Goal: Information Seeking & Learning: Check status

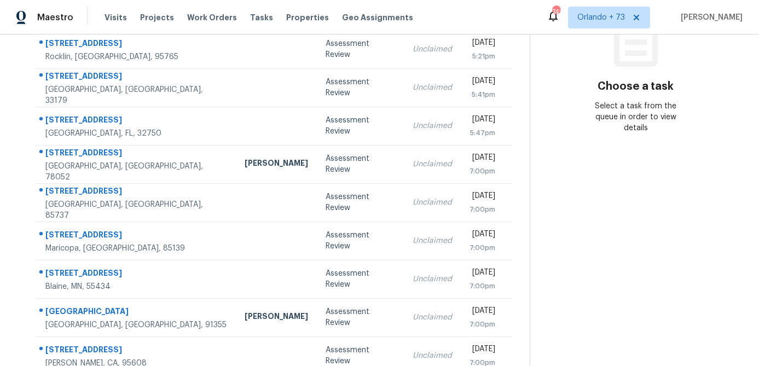
scroll to position [204, 0]
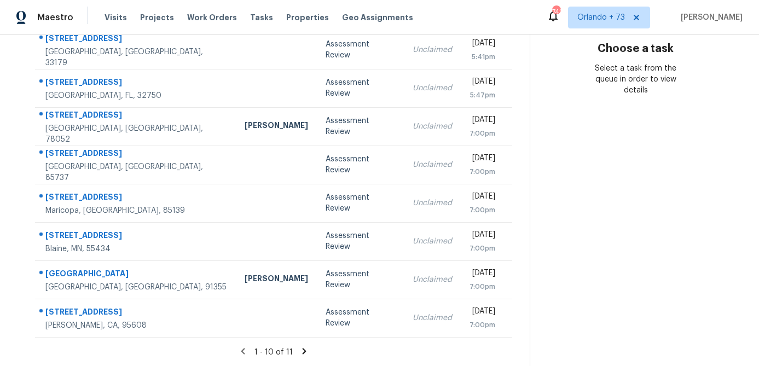
click at [304, 349] on icon at bounding box center [304, 351] width 10 height 10
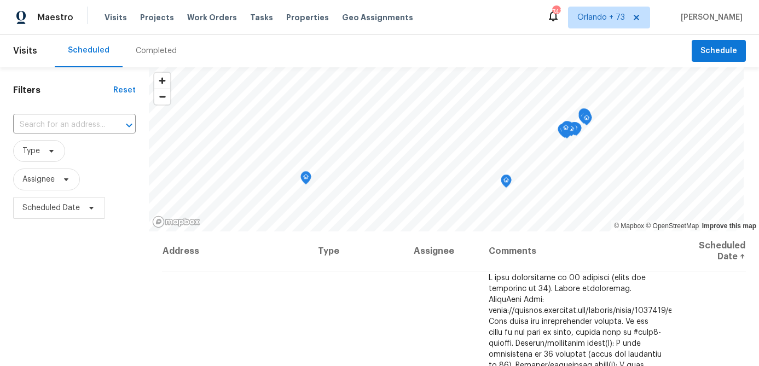
click at [166, 45] on div "Completed" at bounding box center [156, 50] width 41 height 11
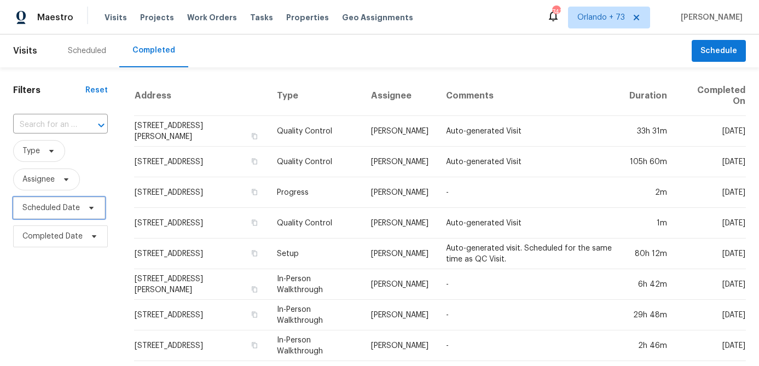
click at [72, 212] on span "Scheduled Date" at bounding box center [50, 207] width 57 height 11
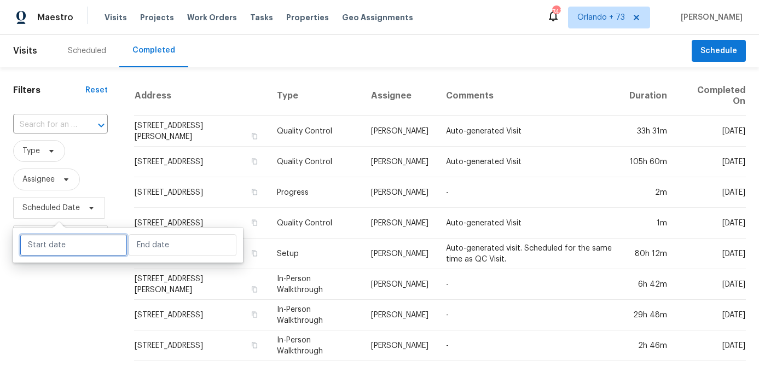
select select "9"
select select "2025"
select select "10"
select select "2025"
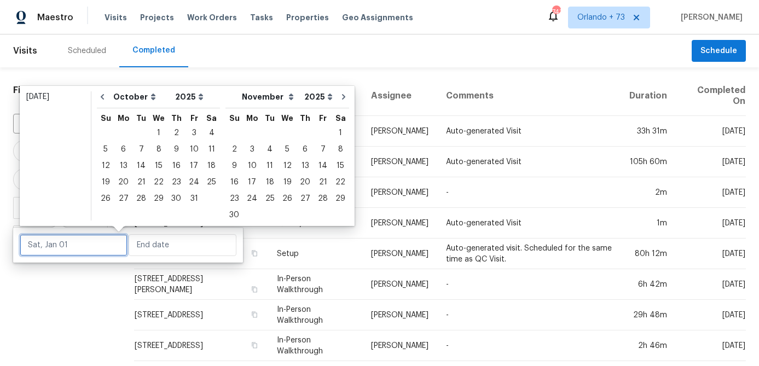
click at [85, 244] on input "text" at bounding box center [74, 245] width 108 height 22
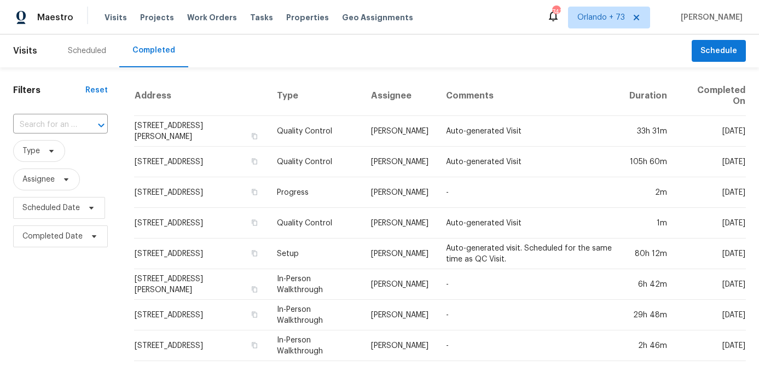
click at [62, 180] on icon at bounding box center [66, 179] width 9 height 9
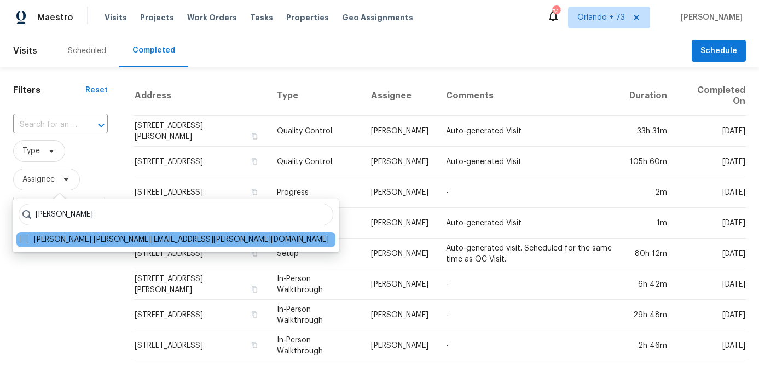
type input "austin jones"
click at [24, 239] on span at bounding box center [24, 239] width 9 height 9
click at [24, 239] on input "Austin Jones austin.jones@opendoor.com" at bounding box center [23, 237] width 7 height 7
checkbox input "true"
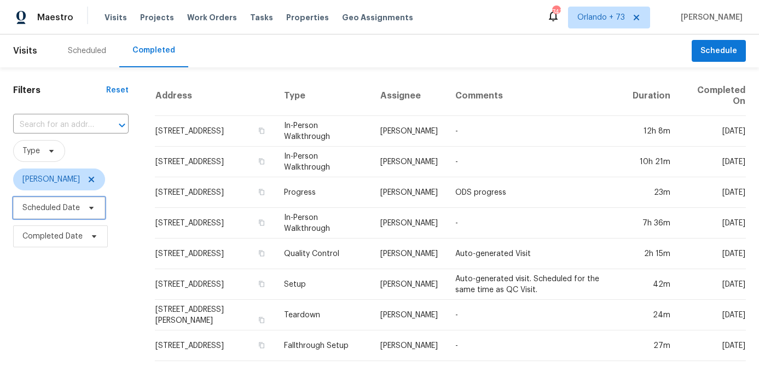
click at [94, 206] on icon at bounding box center [91, 208] width 9 height 9
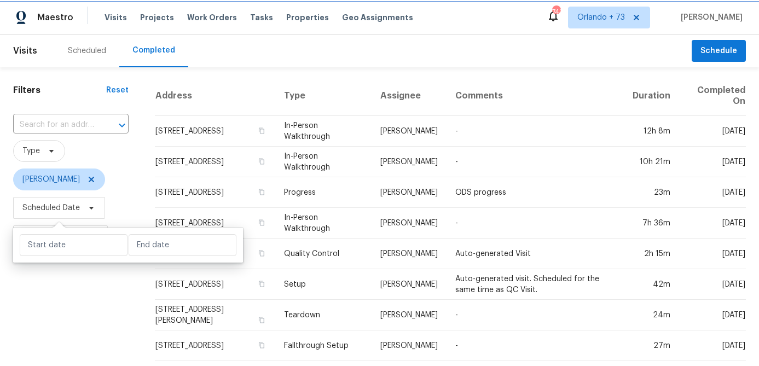
click at [94, 206] on icon at bounding box center [91, 208] width 9 height 9
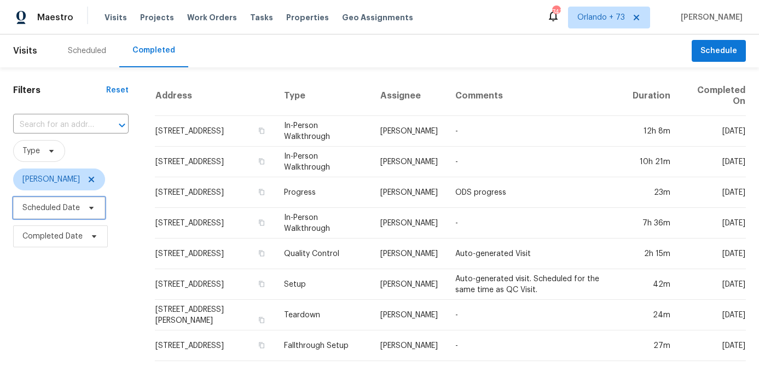
click at [92, 208] on icon at bounding box center [91, 208] width 4 height 3
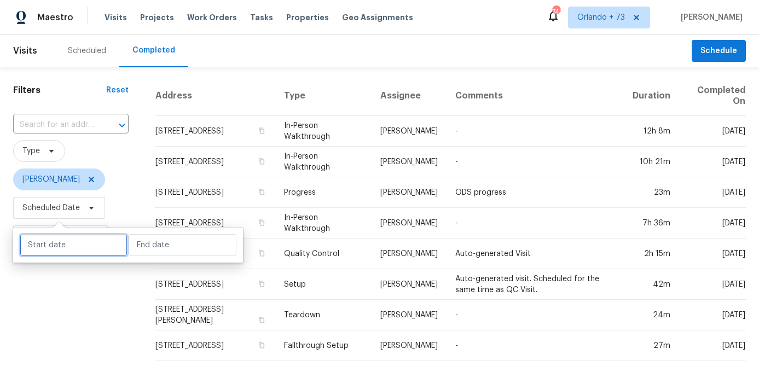
click at [91, 246] on input "text" at bounding box center [74, 245] width 108 height 22
select select "9"
select select "2025"
select select "10"
select select "2025"
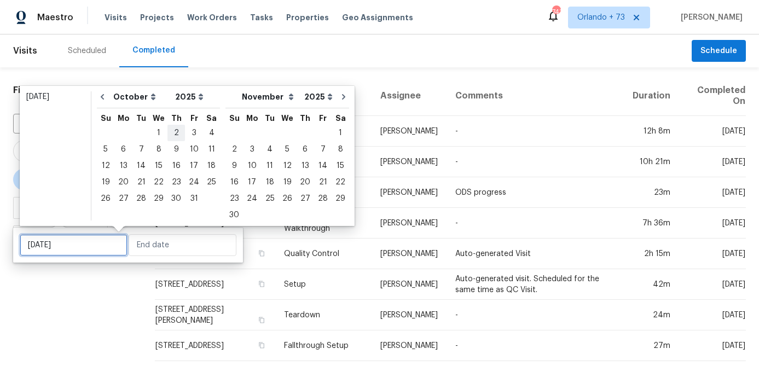
type input "Thu, Oct 02"
click at [106, 100] on icon "Go to previous month" at bounding box center [102, 96] width 9 height 9
select select "8"
select select "9"
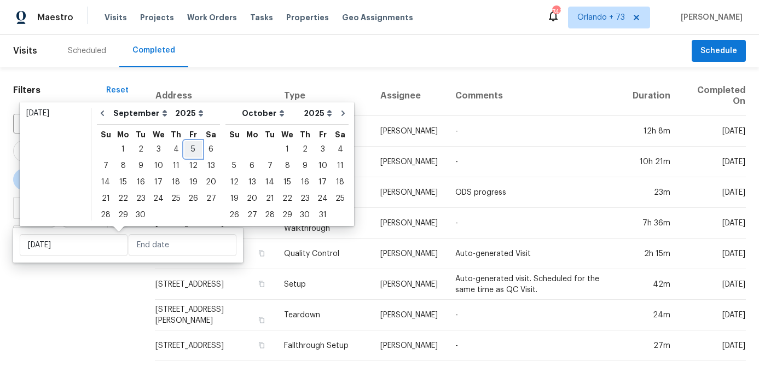
click at [195, 153] on div "5" at bounding box center [193, 149] width 18 height 15
type input "Fri, Sep 05"
click at [195, 153] on div "5" at bounding box center [193, 149] width 18 height 15
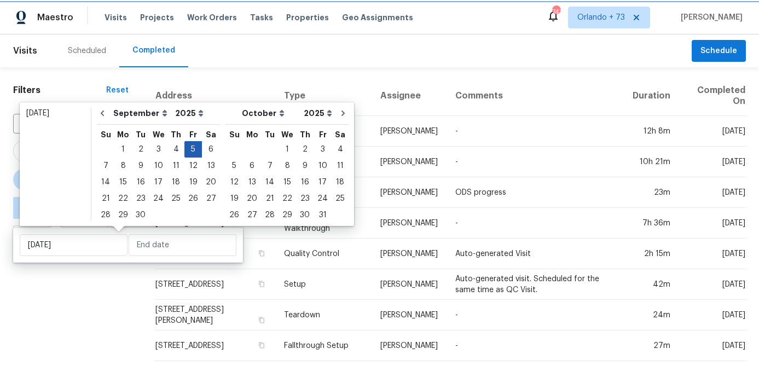
type input "Fri, Sep 05"
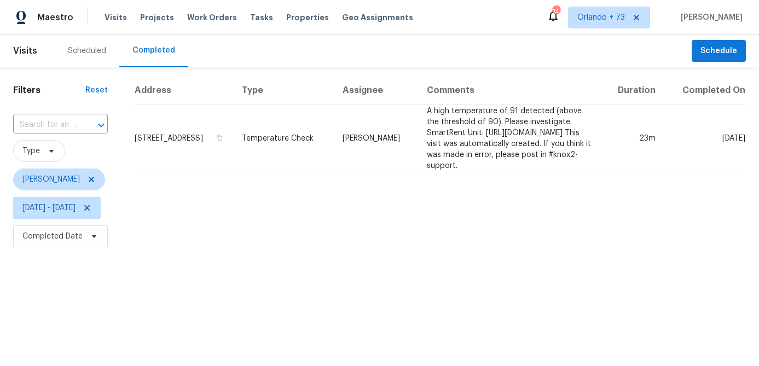
click at [247, 233] on div "Address Type Assignee Comments Duration Completed On 721 Rock Creek Loop, Longw…" at bounding box center [440, 163] width 638 height 175
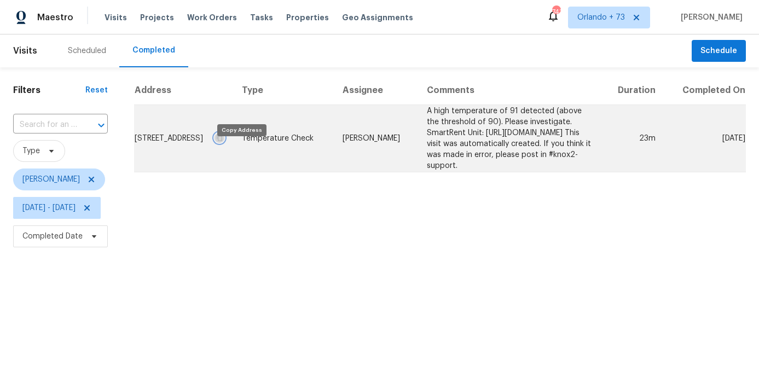
click at [222, 141] on icon "button" at bounding box center [219, 138] width 5 height 6
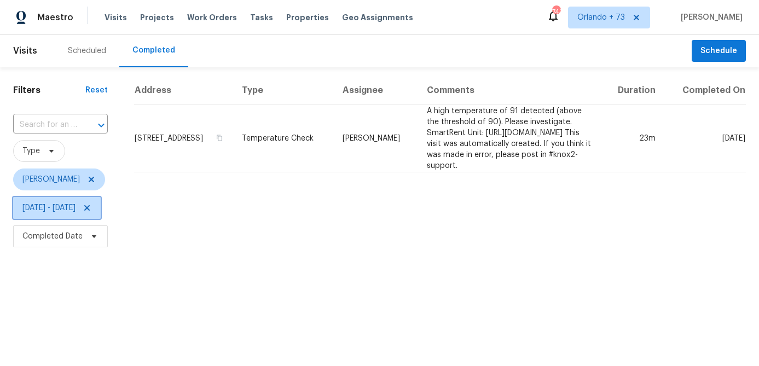
click at [76, 204] on span "Fri, Sep 05 - Fri, Sep 05" at bounding box center [48, 207] width 53 height 11
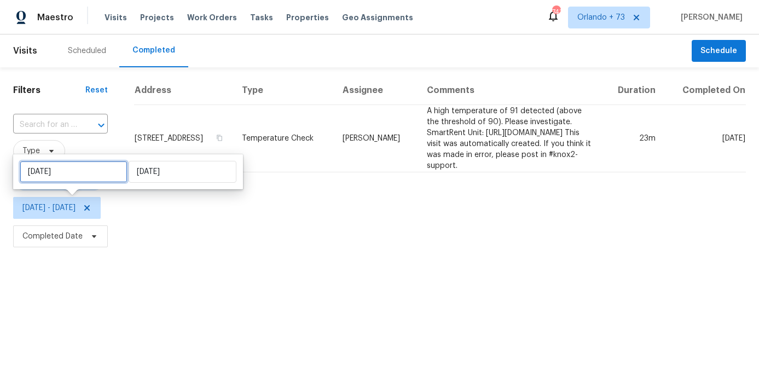
click at [97, 180] on input "Fri, Sep 05" at bounding box center [74, 172] width 108 height 22
select select "8"
select select "2025"
select select "9"
select select "2025"
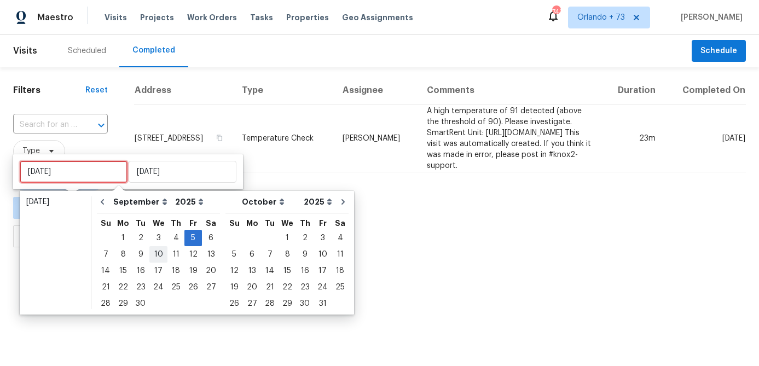
type input "Wed, Sep 10"
click at [125, 256] on div "8" at bounding box center [123, 254] width 18 height 15
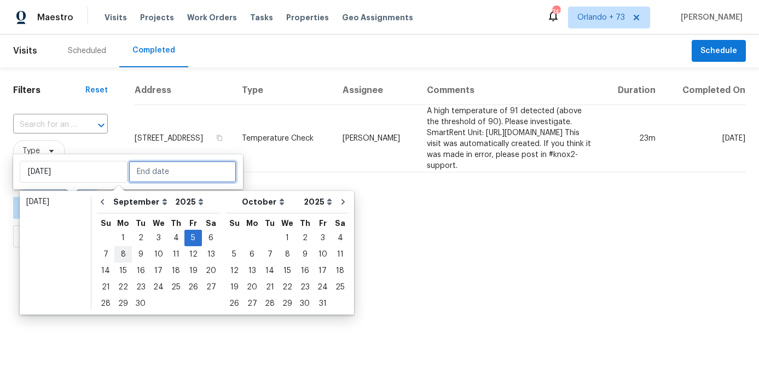
type input "Mon, Sep 08"
type input "Fri, Sep 05"
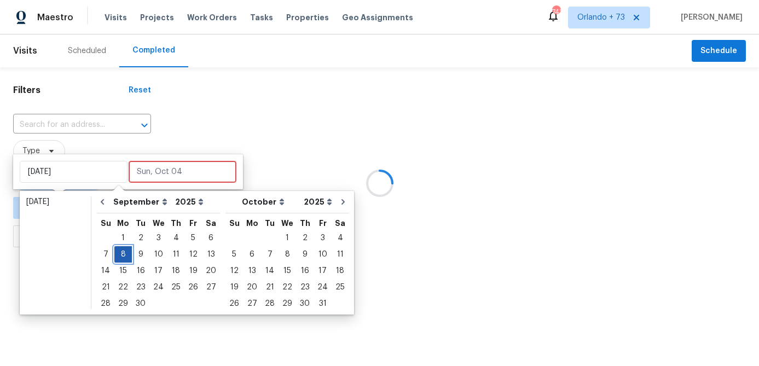
click at [125, 255] on div "8" at bounding box center [123, 254] width 18 height 15
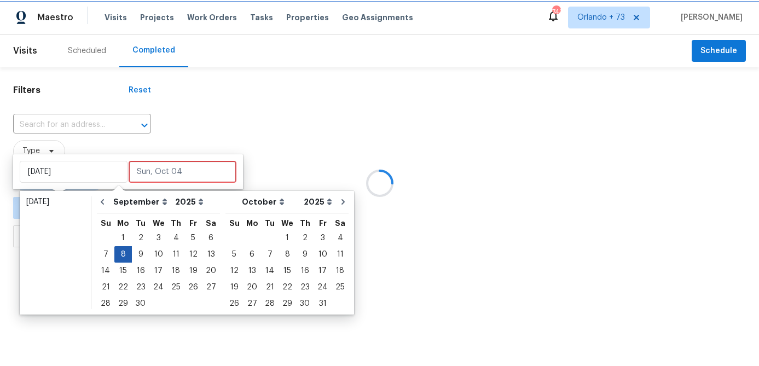
type input "Mon, Sep 08"
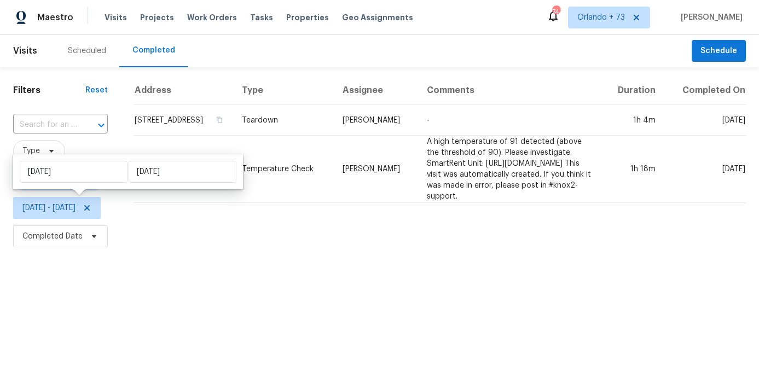
click at [99, 251] on html "Maestro Visits Projects Work Orders Tasks Properties Geo Assignments 743 Orland…" at bounding box center [379, 125] width 759 height 251
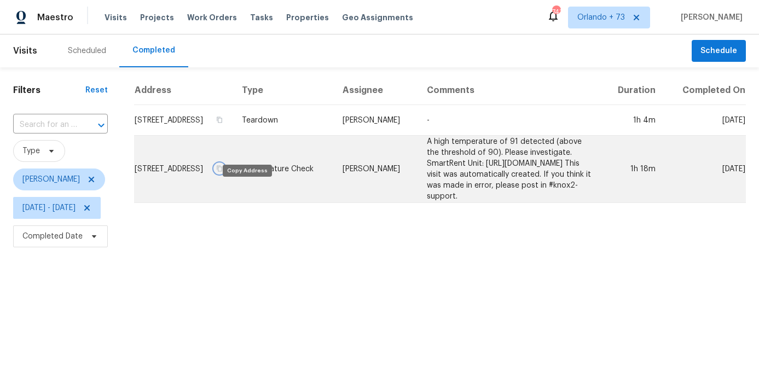
click at [223, 172] on icon "button" at bounding box center [219, 168] width 7 height 7
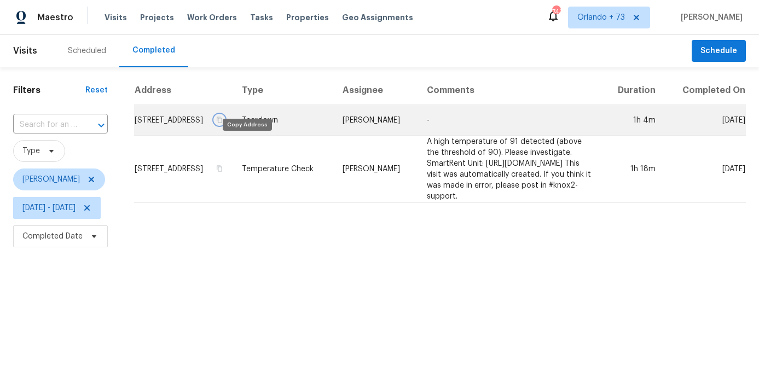
click at [223, 123] on icon "button" at bounding box center [219, 120] width 7 height 7
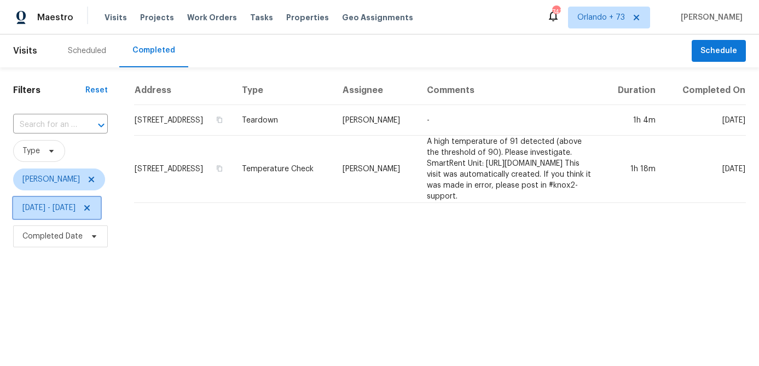
click at [76, 210] on span "Mon, Sep 08 - Mon, Sep 08" at bounding box center [48, 207] width 53 height 11
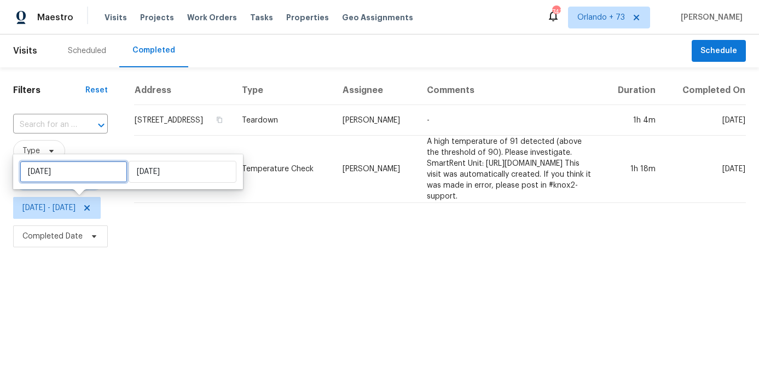
click at [85, 174] on input "Mon, Sep 08" at bounding box center [74, 172] width 108 height 22
select select "8"
select select "2025"
select select "9"
select select "2025"
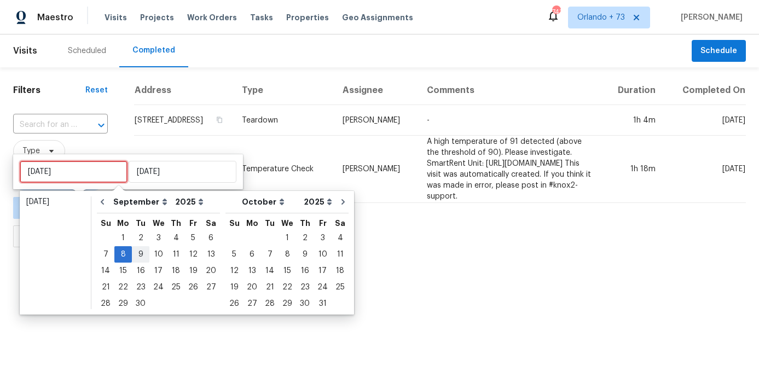
type input "Mon, Sep 01"
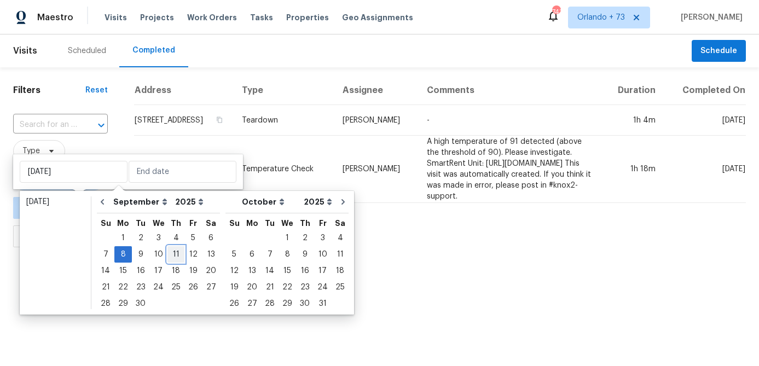
click at [170, 252] on div "11" at bounding box center [175, 254] width 17 height 15
type input "Thu, Sep 11"
type input "Mon, Sep 08"
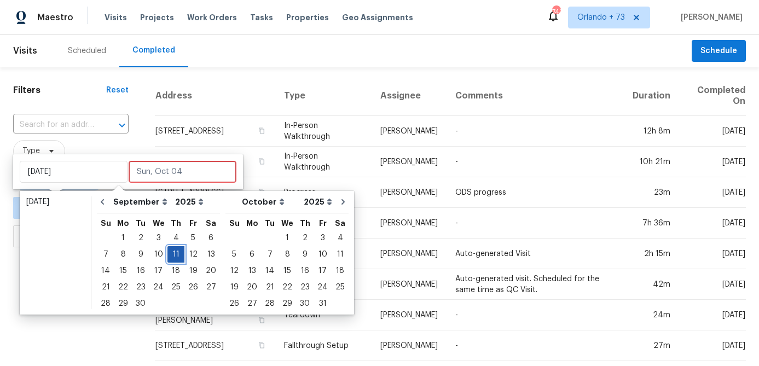
click at [170, 252] on div "11" at bounding box center [175, 254] width 17 height 15
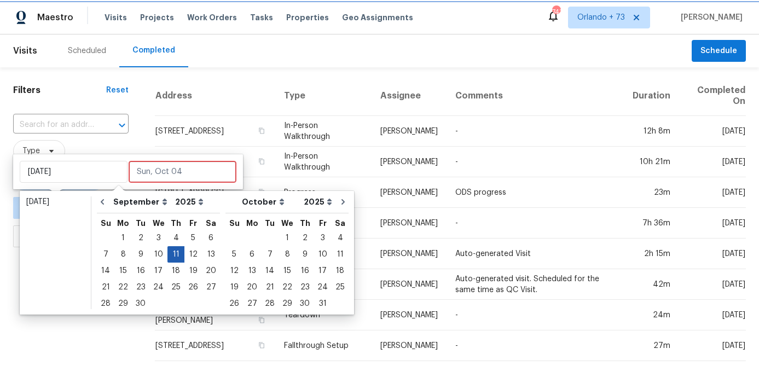
type input "Thu, Sep 11"
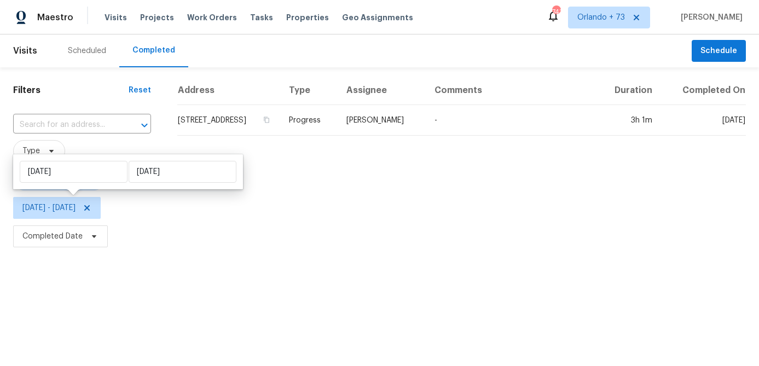
click at [104, 251] on html "Maestro Visits Projects Work Orders Tasks Properties Geo Assignments 743 Orland…" at bounding box center [379, 125] width 759 height 251
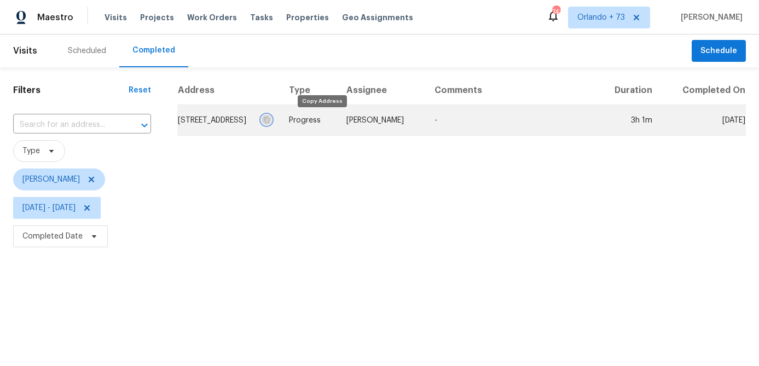
click at [271, 123] on button "button" at bounding box center [267, 120] width 10 height 10
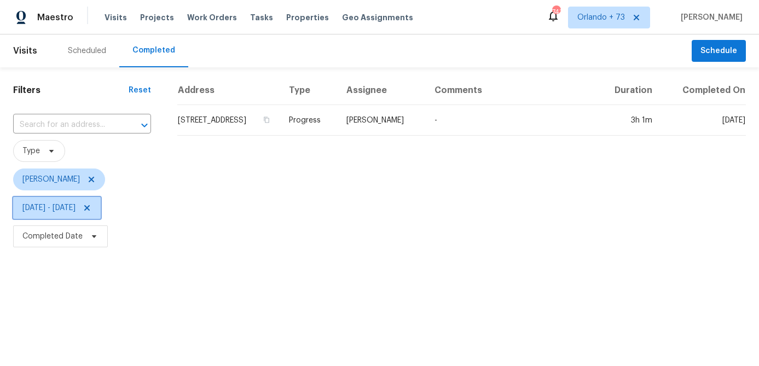
click at [76, 205] on span "Thu, Sep 11 - Thu, Sep 11" at bounding box center [48, 207] width 53 height 11
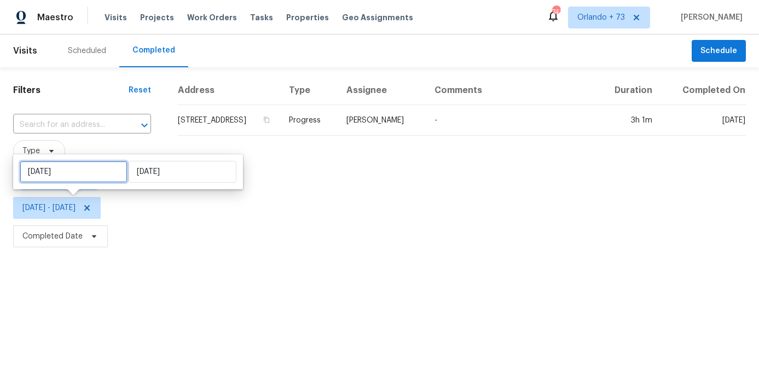
click at [97, 177] on input "Thu, Sep 11" at bounding box center [74, 172] width 108 height 22
select select "8"
select select "2025"
select select "9"
select select "2025"
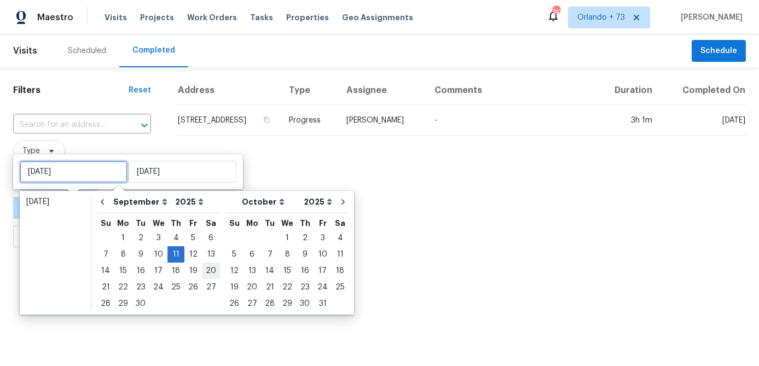
type input "Fri, Sep 19"
click at [188, 271] on div "19" at bounding box center [193, 270] width 18 height 15
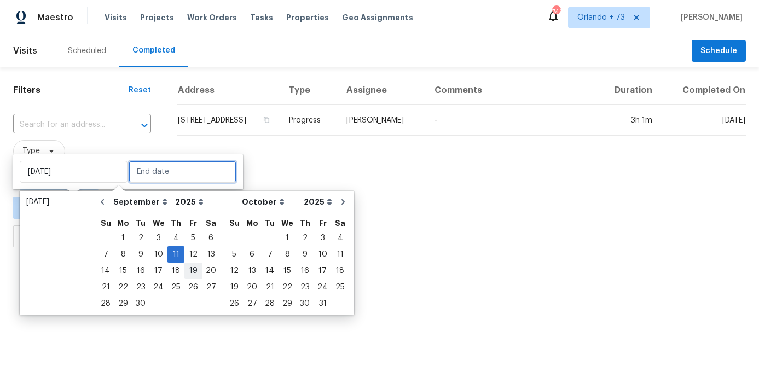
type input "Fri, Sep 19"
type input "Thu, Sep 11"
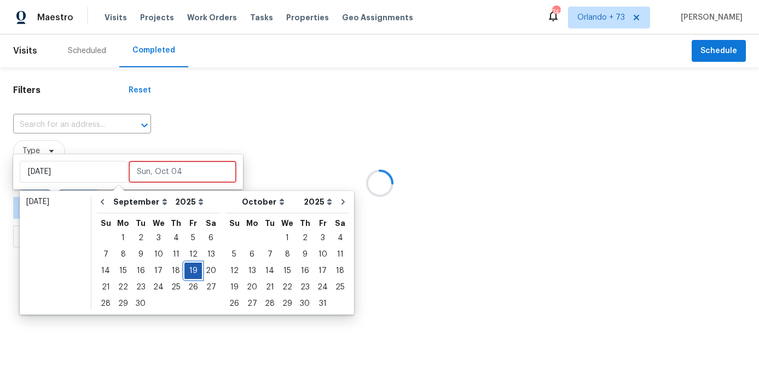
click at [188, 271] on div "19" at bounding box center [193, 270] width 18 height 15
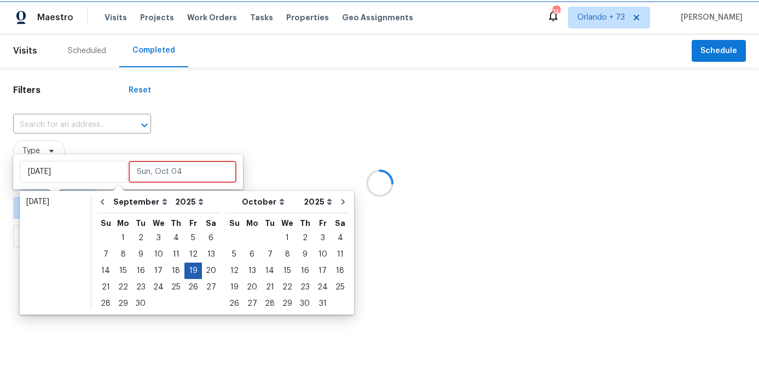
type input "Fri, Sep 19"
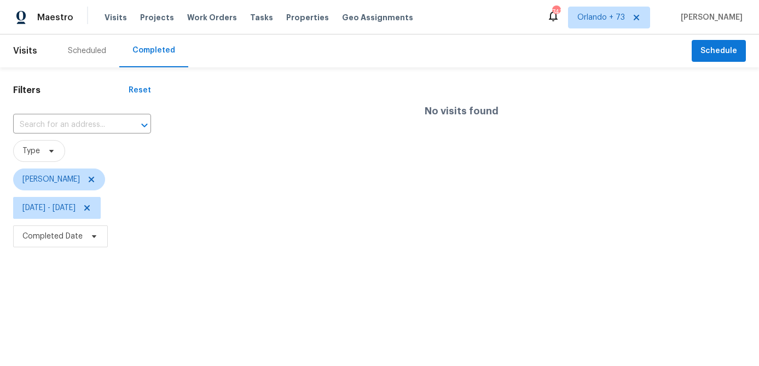
click at [157, 251] on html "Maestro Visits Projects Work Orders Tasks Properties Geo Assignments 743 Orland…" at bounding box center [379, 125] width 759 height 251
click at [101, 207] on span "Fri, Sep 19 - Fri, Sep 19" at bounding box center [57, 208] width 88 height 22
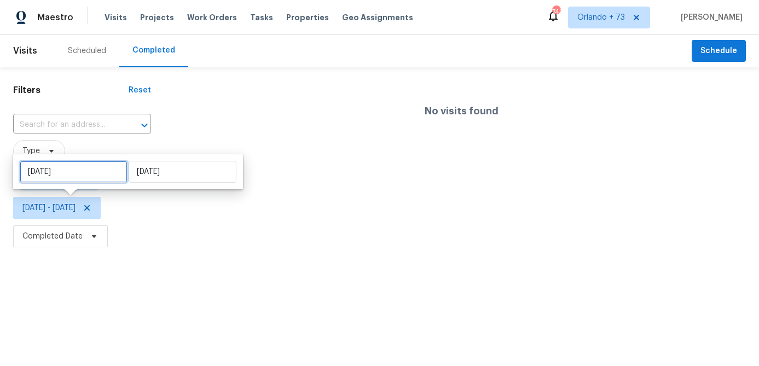
select select "8"
select select "2025"
select select "9"
select select "2025"
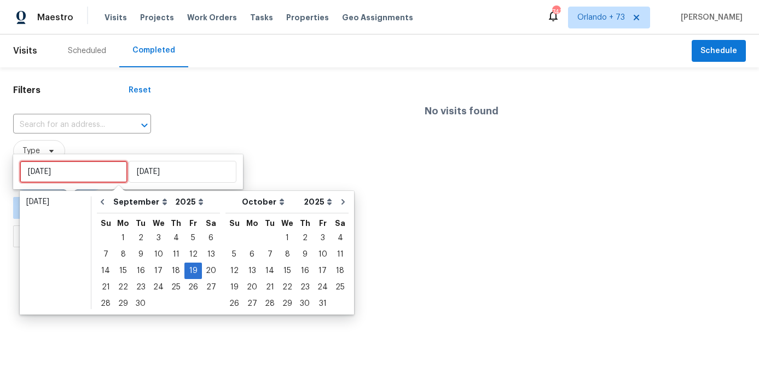
click at [109, 178] on input "Fri, Sep 19" at bounding box center [74, 172] width 108 height 22
type input "Tue, Sep 23"
click at [126, 284] on div "22" at bounding box center [123, 287] width 18 height 15
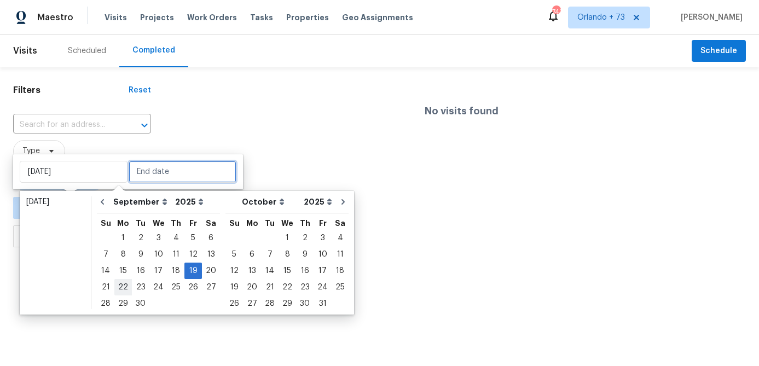
type input "Mon, Sep 22"
type input "Fri, Sep 19"
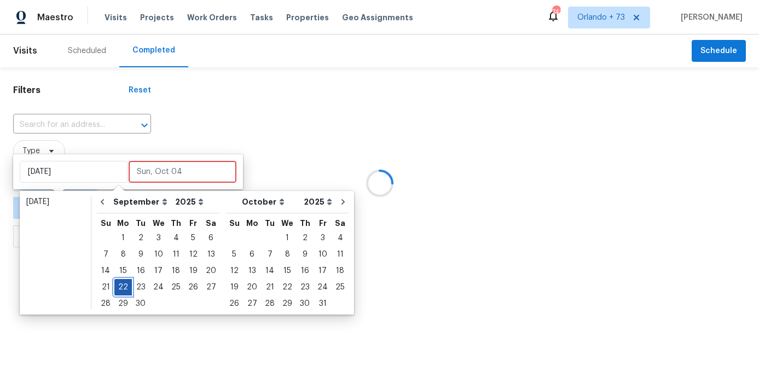
click at [126, 284] on div "22" at bounding box center [123, 287] width 18 height 15
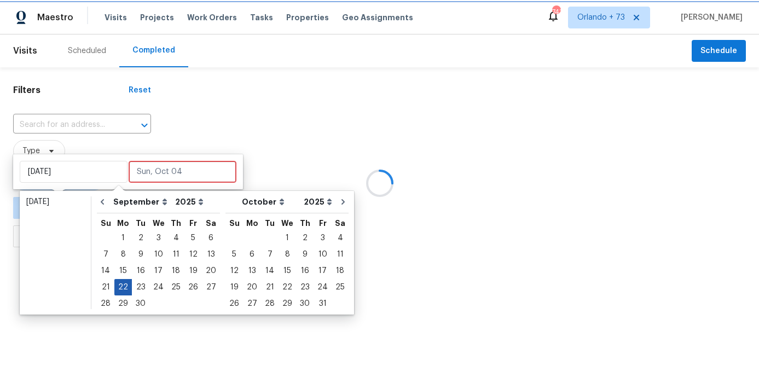
type input "Mon, Sep 22"
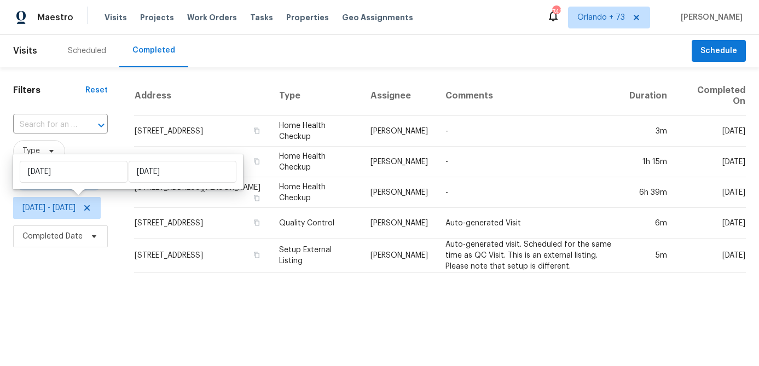
click at [119, 282] on html "Maestro Visits Projects Work Orders Tasks Properties Geo Assignments 742 Orland…" at bounding box center [379, 141] width 759 height 282
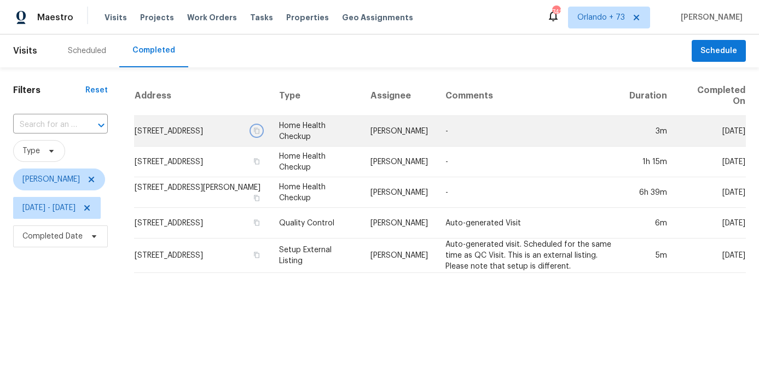
click at [259, 134] on icon "button" at bounding box center [256, 131] width 5 height 6
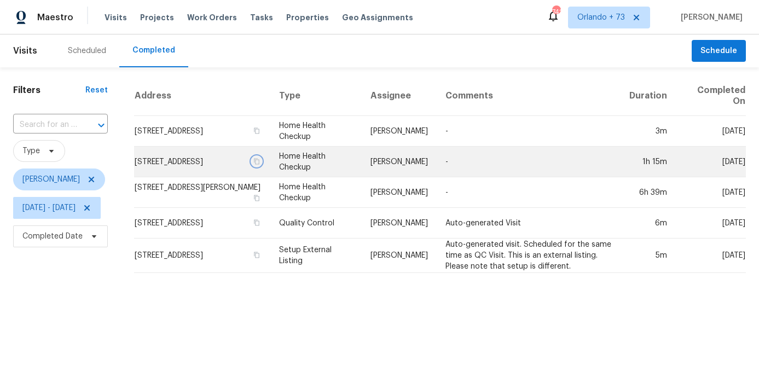
click at [260, 165] on icon "button" at bounding box center [256, 161] width 7 height 7
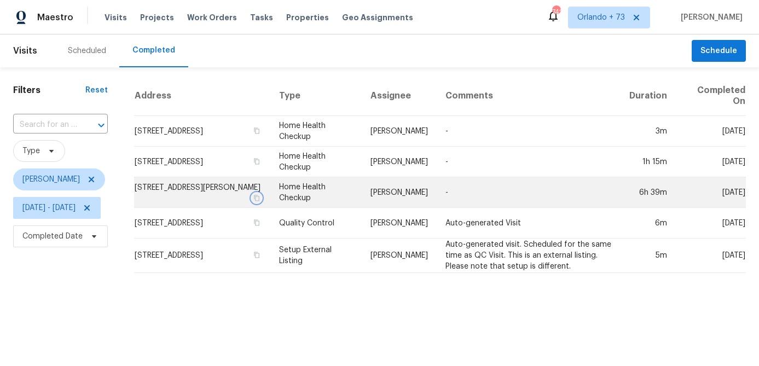
click at [259, 196] on icon "button" at bounding box center [256, 198] width 5 height 6
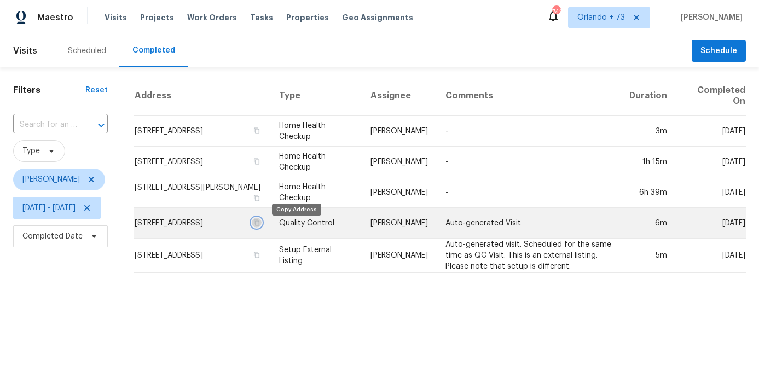
click at [260, 225] on icon "button" at bounding box center [256, 222] width 7 height 7
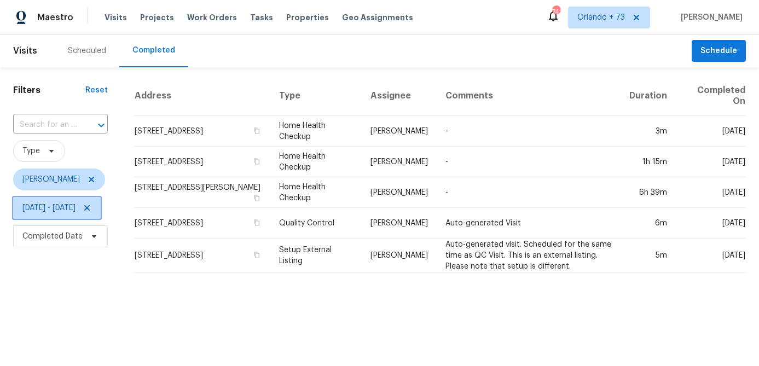
click at [96, 200] on span "Mon, Sep 22 - Mon, Sep 22" at bounding box center [57, 208] width 88 height 22
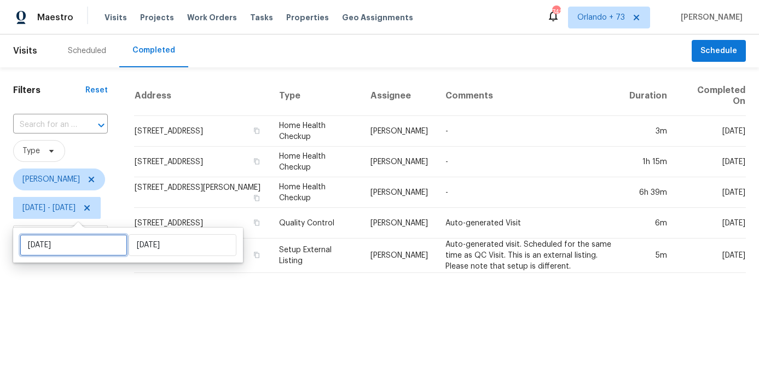
click at [86, 241] on input "Mon, Sep 22" at bounding box center [74, 245] width 108 height 22
select select "8"
select select "2025"
select select "9"
select select "2025"
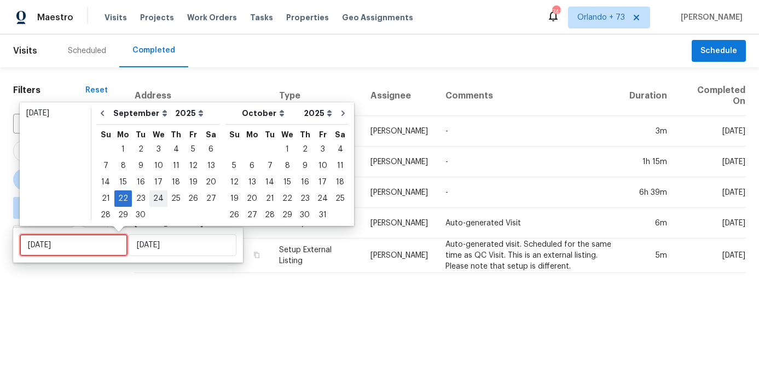
type input "Tue, Sep 30"
type input "Wed, Sep 17"
type input "Mon, Sep 22"
type input "Wed, Sep 24"
click at [159, 197] on div "24" at bounding box center [158, 198] width 18 height 15
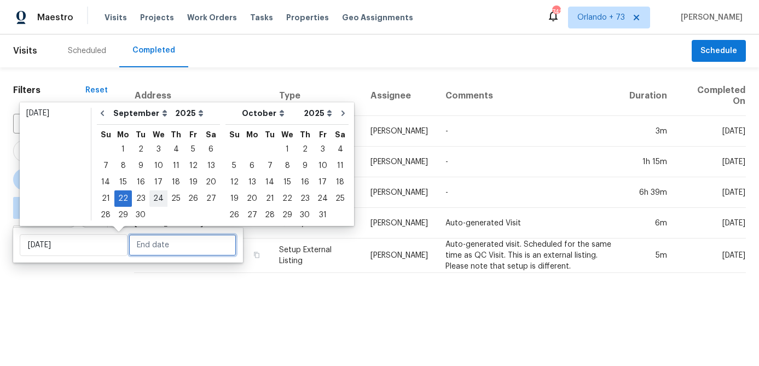
type input "Wed, Sep 24"
type input "Mon, Sep 22"
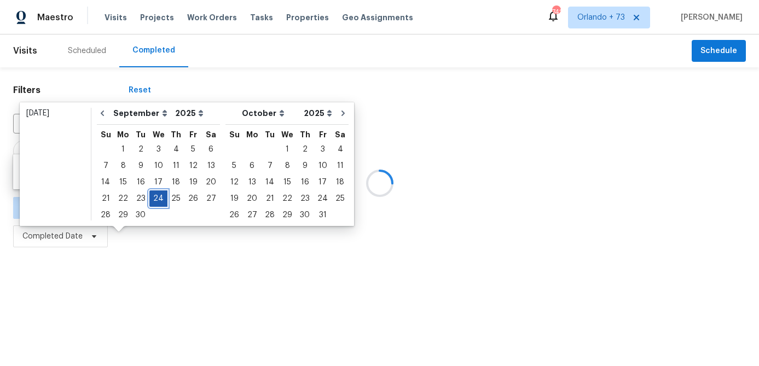
click at [159, 197] on div "24" at bounding box center [158, 198] width 18 height 15
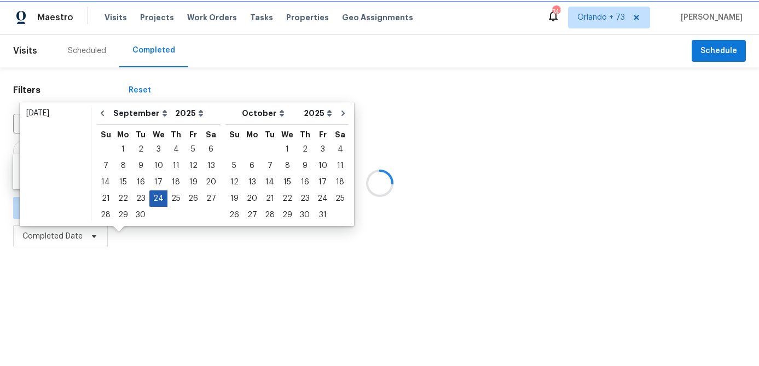
type input "Wed, Sep 24"
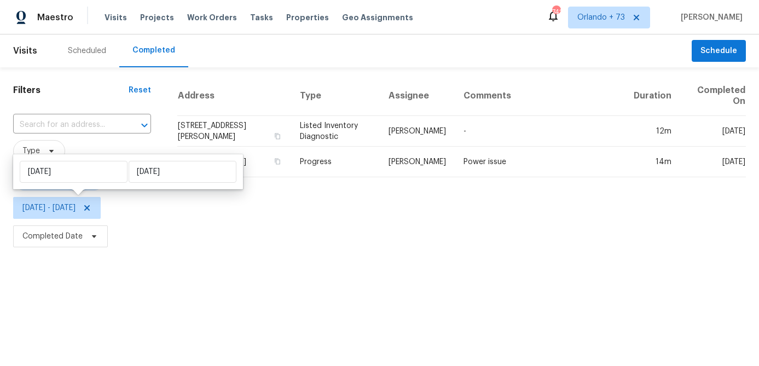
click at [109, 251] on html "Maestro Visits Projects Work Orders Tasks Properties Geo Assignments 742 Orland…" at bounding box center [379, 125] width 759 height 251
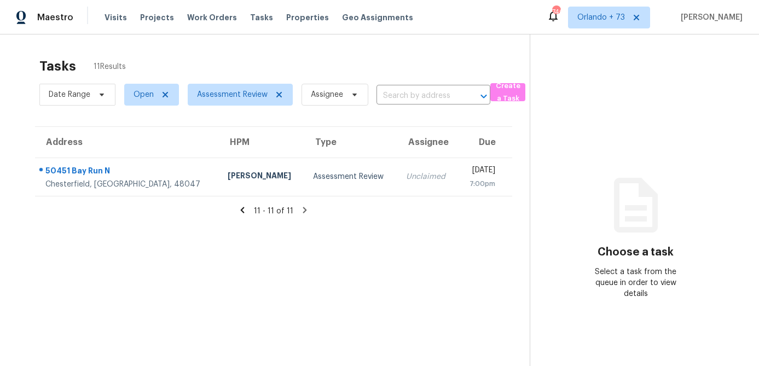
scroll to position [34, 0]
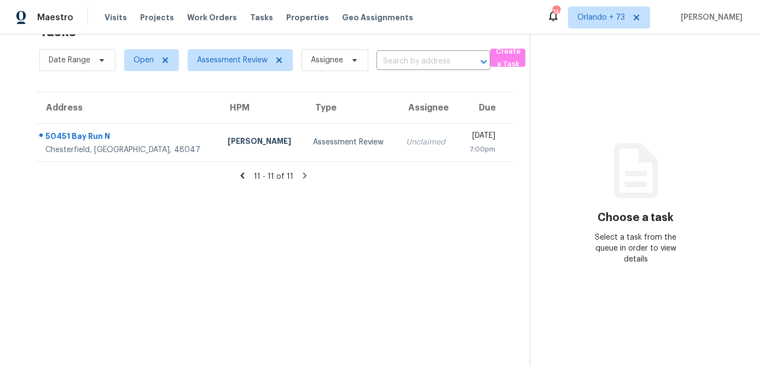
click at [242, 181] on div "11 - 11 of 11" at bounding box center [274, 176] width 512 height 11
click at [245, 174] on icon at bounding box center [242, 176] width 10 height 10
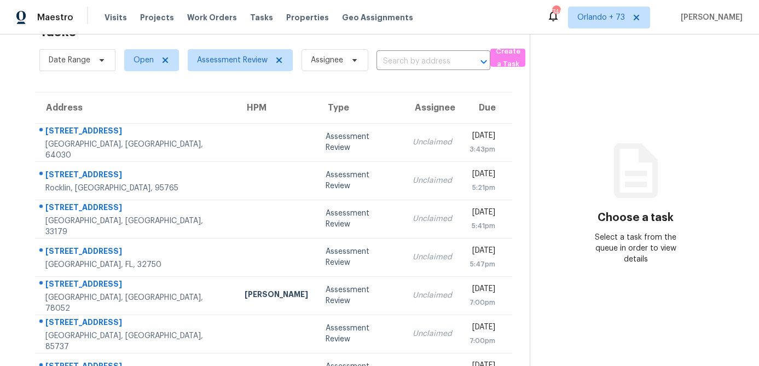
scroll to position [204, 0]
